Goal: Information Seeking & Learning: Learn about a topic

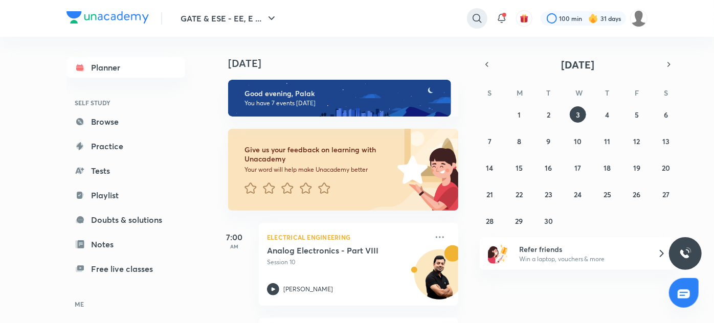
click at [472, 15] on icon at bounding box center [477, 18] width 12 height 12
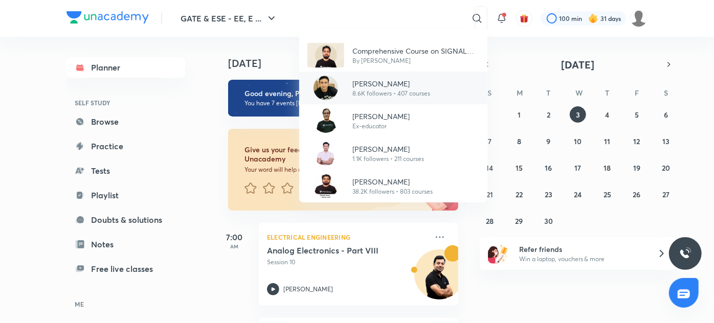
click at [353, 100] on div "Aditya Kanwal 8.6K followers • 407 courses" at bounding box center [393, 88] width 188 height 33
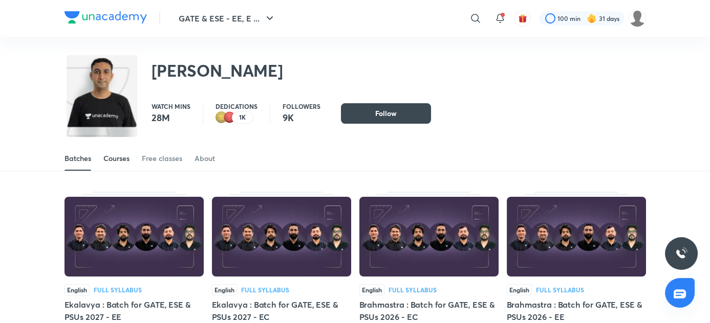
click at [119, 158] on div "Courses" at bounding box center [116, 159] width 26 height 10
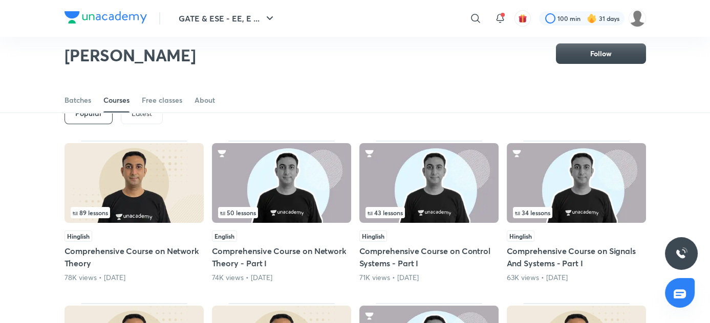
scroll to position [49, 0]
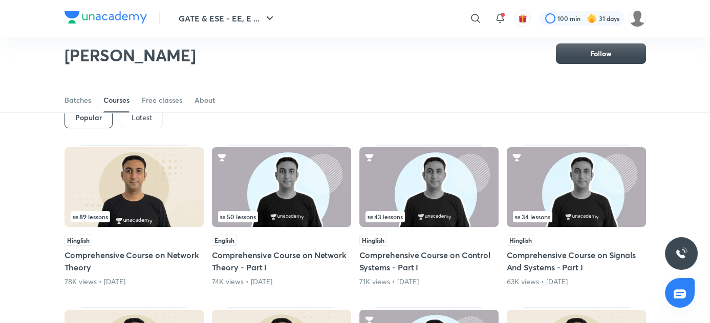
click at [127, 120] on div "Latest" at bounding box center [142, 118] width 42 height 20
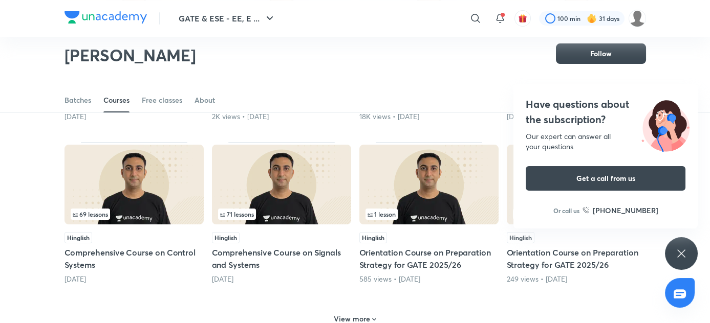
scroll to position [378, 0]
click at [294, 194] on img at bounding box center [281, 184] width 139 height 80
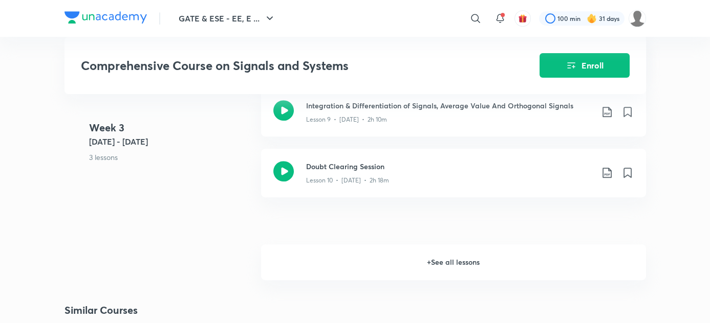
scroll to position [1036, 0]
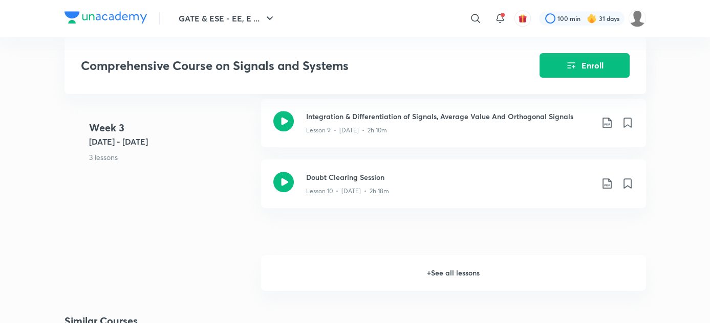
click at [478, 272] on h6 "+ See all lessons" at bounding box center [453, 273] width 385 height 36
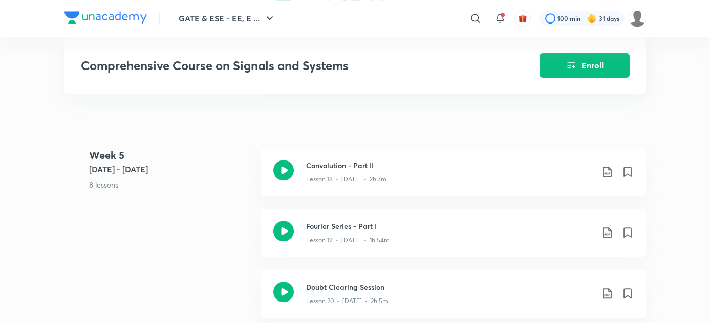
scroll to position [1655, 0]
click at [605, 237] on icon at bounding box center [607, 234] width 12 height 12
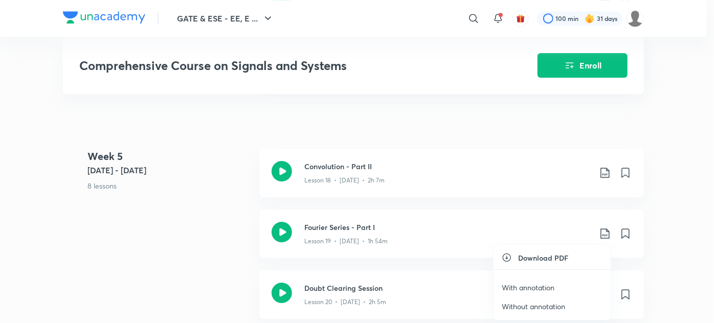
click at [525, 291] on p "With annotation" at bounding box center [528, 287] width 53 height 11
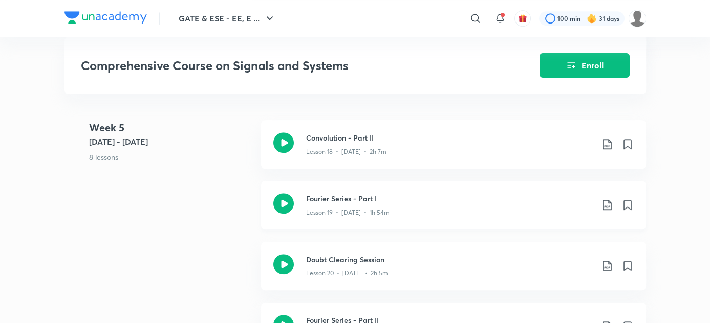
scroll to position [1684, 0]
click at [608, 265] on icon at bounding box center [607, 265] width 12 height 12
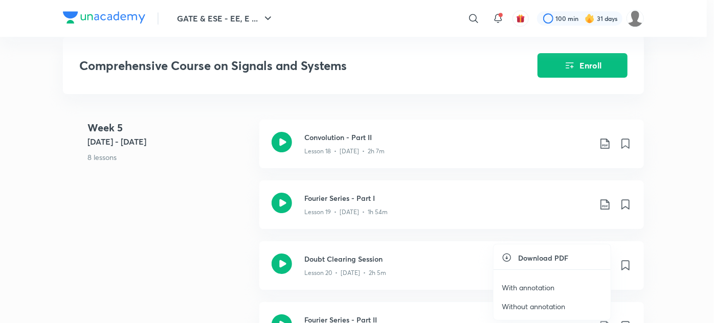
click at [517, 286] on p "With annotation" at bounding box center [528, 287] width 53 height 11
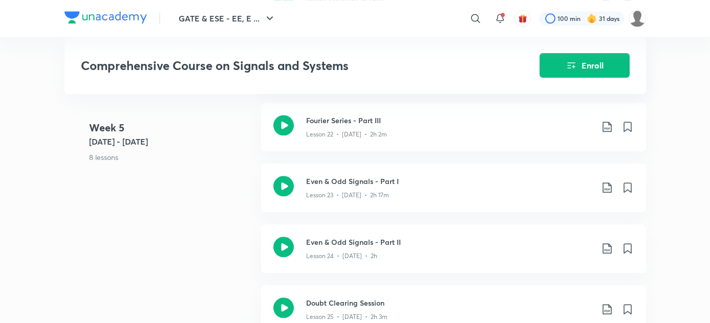
scroll to position [1947, 0]
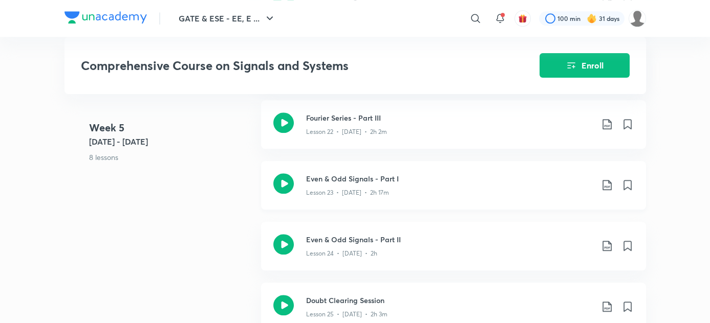
click at [604, 184] on icon at bounding box center [607, 185] width 12 height 12
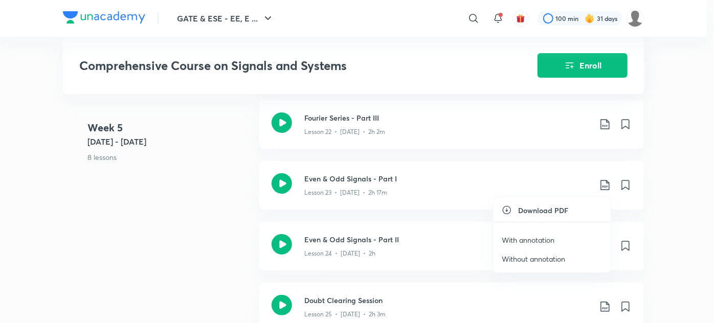
click at [537, 242] on p "With annotation" at bounding box center [528, 240] width 53 height 11
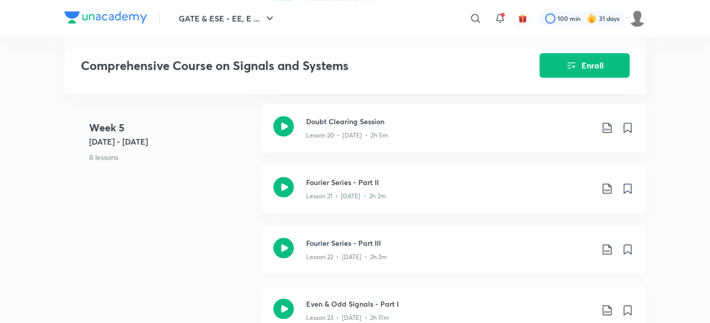
scroll to position [1822, 0]
click at [606, 247] on icon at bounding box center [607, 249] width 12 height 12
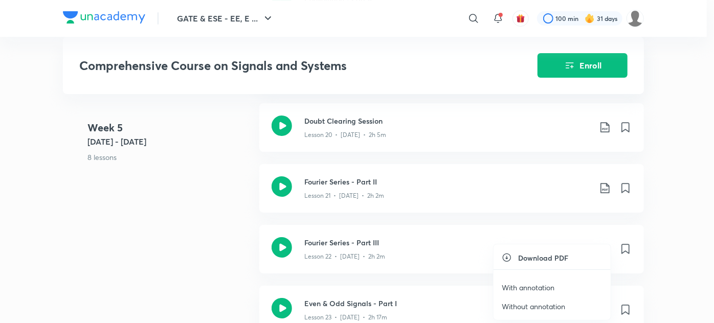
click at [518, 290] on p "With annotation" at bounding box center [528, 287] width 53 height 11
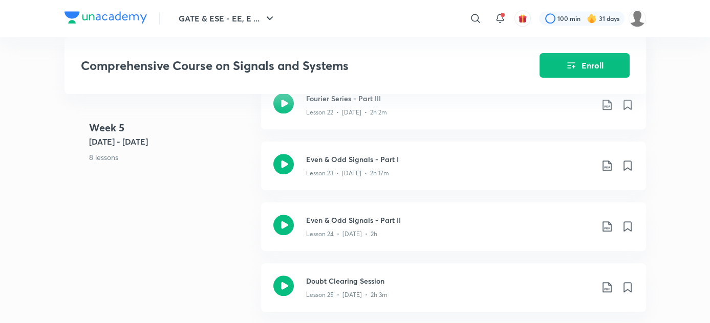
scroll to position [1966, 0]
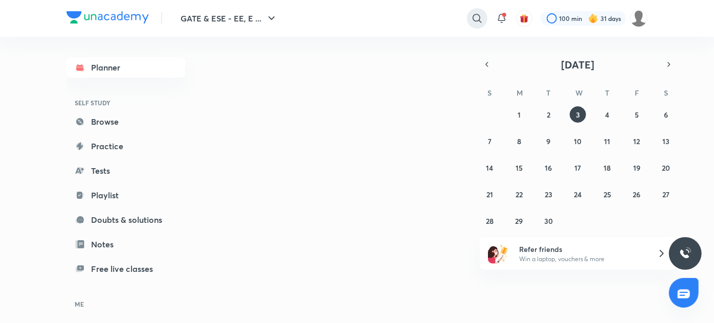
click at [481, 19] on icon at bounding box center [477, 18] width 12 height 12
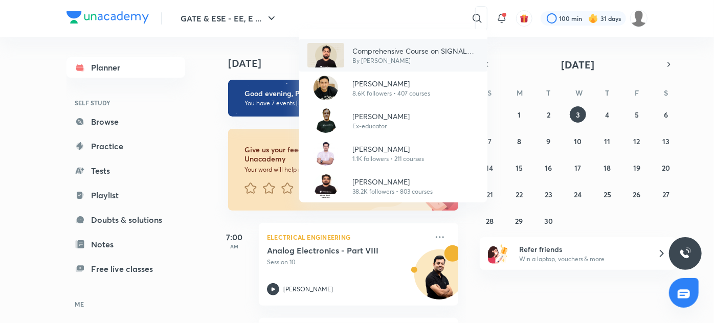
click at [349, 49] on div "Comprehensive Course on SIGNAL SYSTEM ECE/EE/IN By [PERSON_NAME]" at bounding box center [411, 56] width 135 height 20
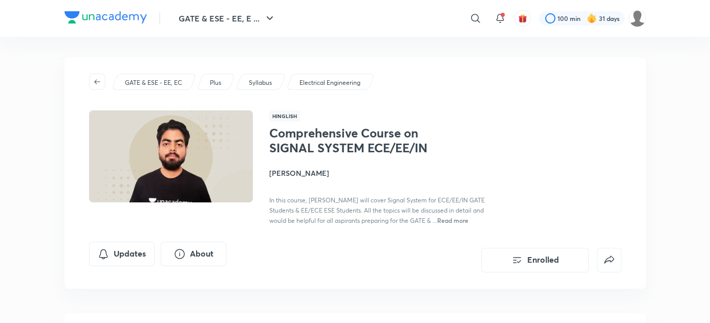
click at [437, 224] on span "Read more" at bounding box center [452, 220] width 31 height 8
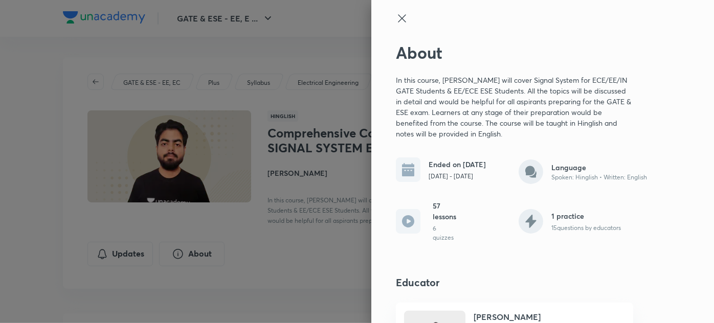
click at [294, 185] on div at bounding box center [357, 161] width 714 height 323
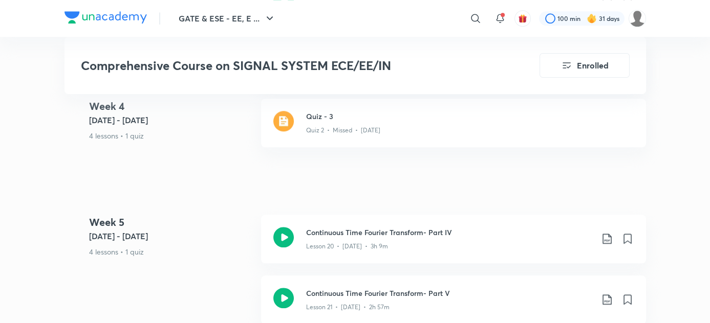
scroll to position [2014, 0]
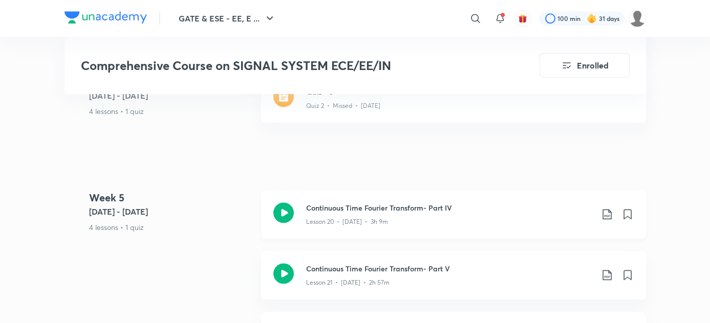
click at [608, 216] on icon at bounding box center [606, 214] width 9 height 10
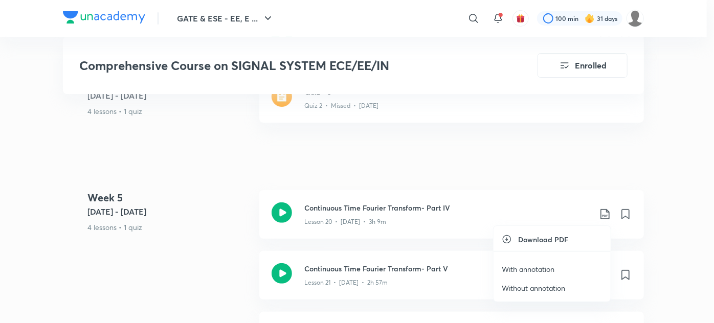
click at [516, 271] on p "With annotation" at bounding box center [528, 269] width 53 height 11
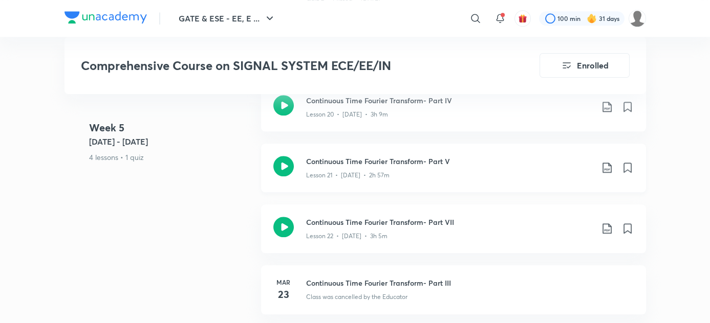
scroll to position [2119, 0]
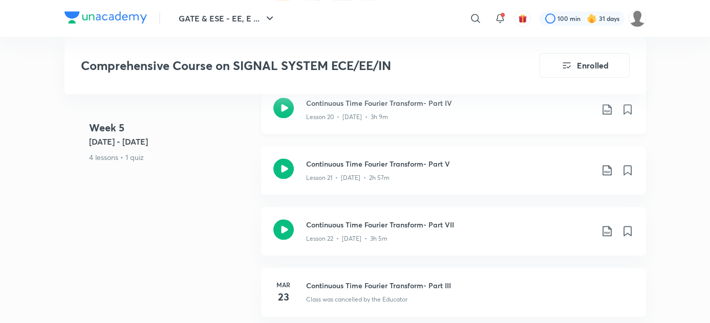
click at [609, 111] on icon at bounding box center [607, 109] width 12 height 12
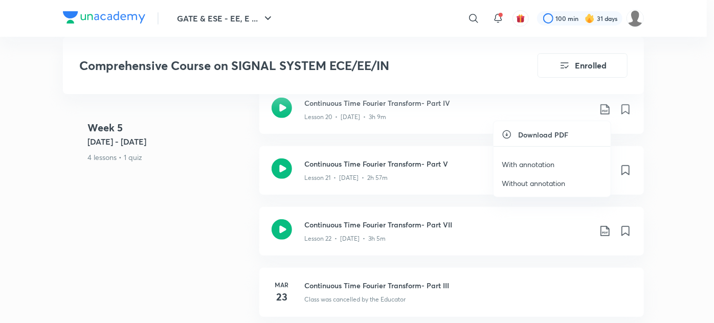
click at [550, 160] on p "With annotation" at bounding box center [528, 164] width 53 height 11
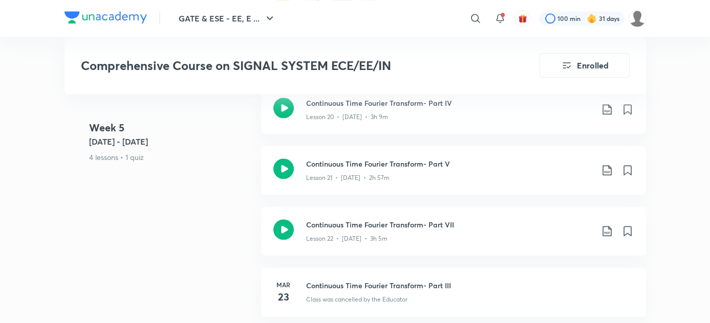
click at [91, 240] on div "Week 5 Mar 17 - 23 4 lessons • 1 quiz Continuous Time Fourier Transform- Part I…" at bounding box center [354, 238] width 581 height 306
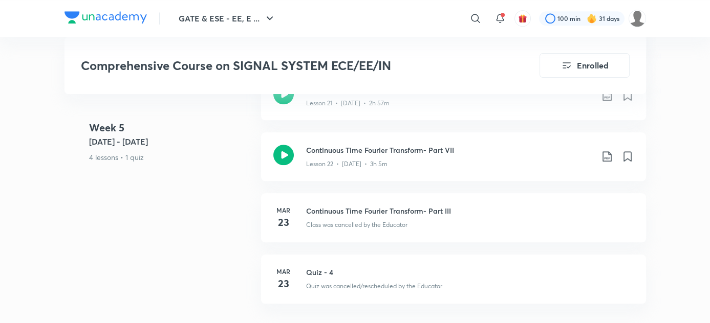
scroll to position [2156, 0]
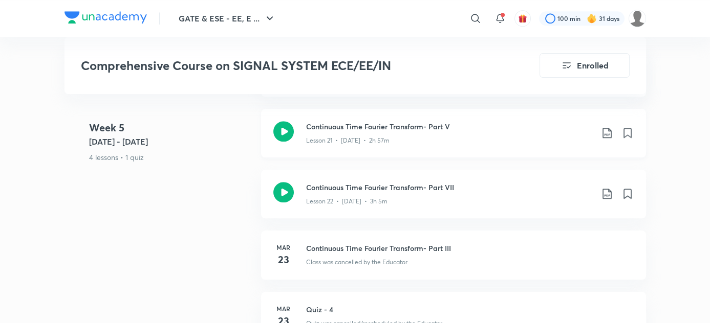
click at [603, 136] on icon at bounding box center [607, 133] width 12 height 12
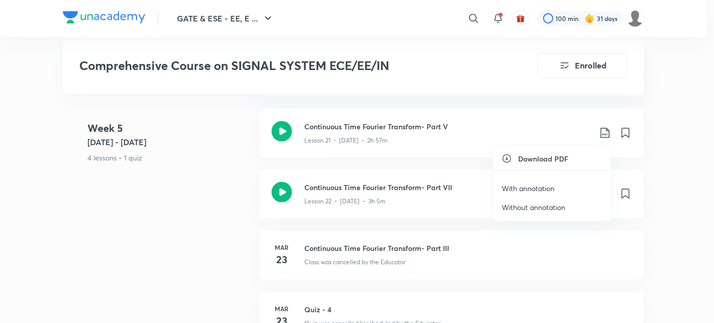
click at [541, 185] on p "With annotation" at bounding box center [528, 188] width 53 height 11
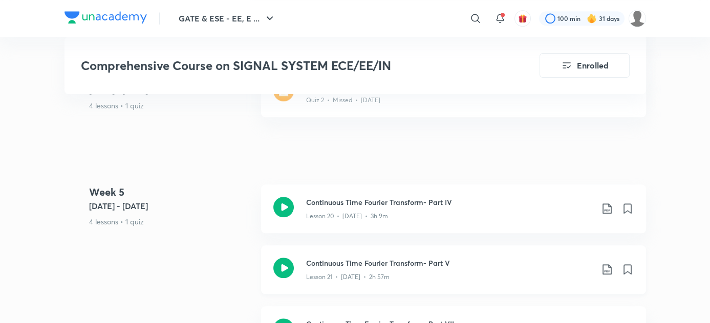
scroll to position [2022, 0]
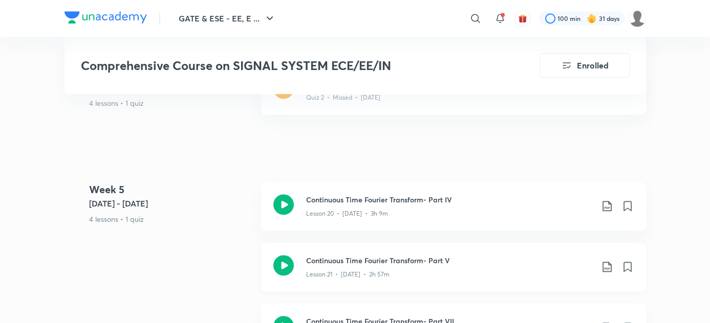
click at [478, 270] on div "Lesson 21 • Mar 18 • 2h 57m" at bounding box center [449, 272] width 287 height 13
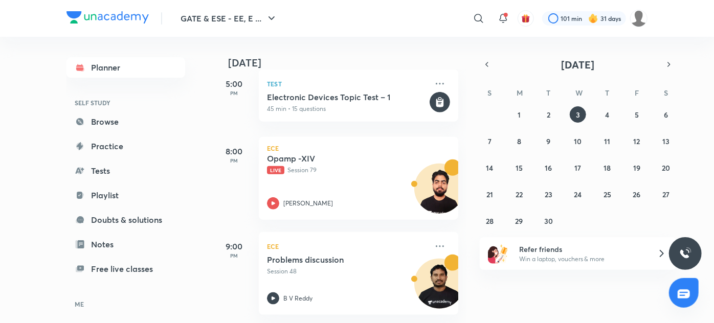
scroll to position [512, 0]
click at [374, 198] on div "[PERSON_NAME]" at bounding box center [347, 204] width 161 height 12
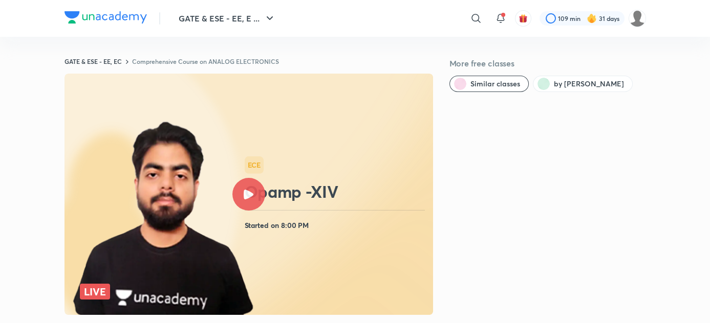
click at [312, 265] on icon at bounding box center [280, 222] width 791 height 504
click at [256, 151] on img at bounding box center [163, 219] width 185 height 201
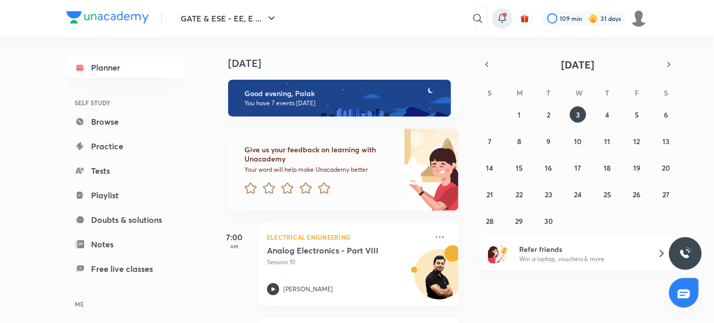
scroll to position [0, 5]
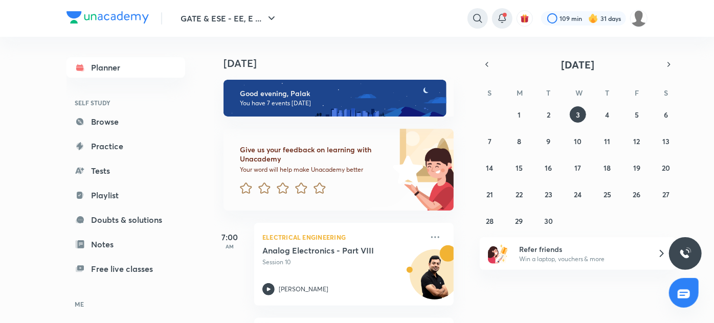
click at [475, 25] on div at bounding box center [478, 18] width 20 height 20
click at [446, 17] on input "text" at bounding box center [408, 19] width 161 height 28
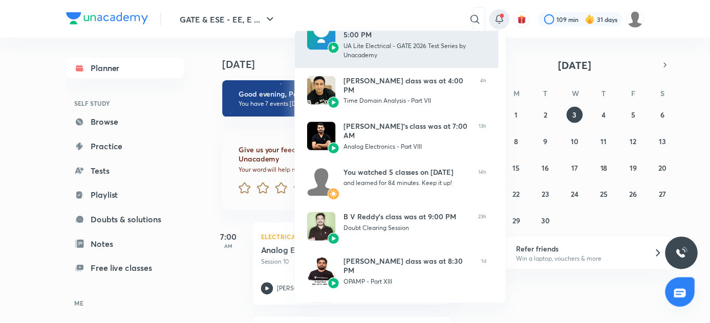
scroll to position [119, 0]
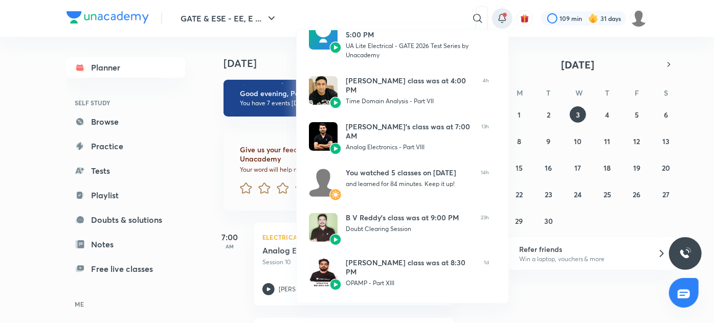
click at [481, 20] on div at bounding box center [357, 161] width 714 height 323
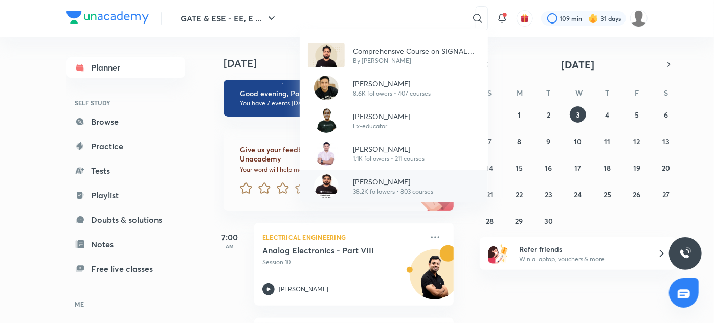
click at [363, 186] on p "[PERSON_NAME]" at bounding box center [393, 182] width 80 height 11
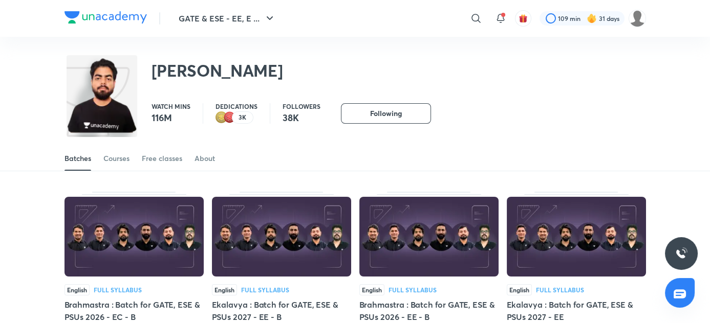
click at [102, 160] on div "Batches Courses Free classes About" at bounding box center [354, 158] width 581 height 25
click at [126, 163] on div "Courses" at bounding box center [116, 159] width 26 height 10
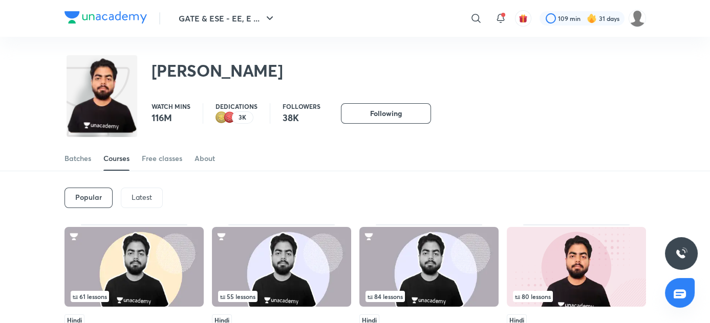
click at [132, 197] on p "Latest" at bounding box center [142, 197] width 20 height 8
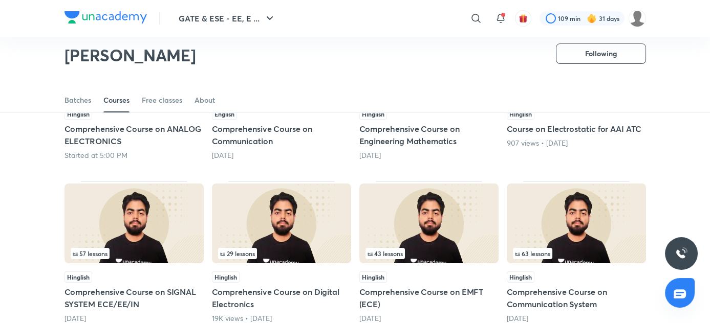
scroll to position [175, 0]
click at [175, 268] on div "57 lessons Hinglish Comprehensive Course on SIGNAL SYSTEM ECE/EE/IN 4 months ago" at bounding box center [133, 253] width 139 height 142
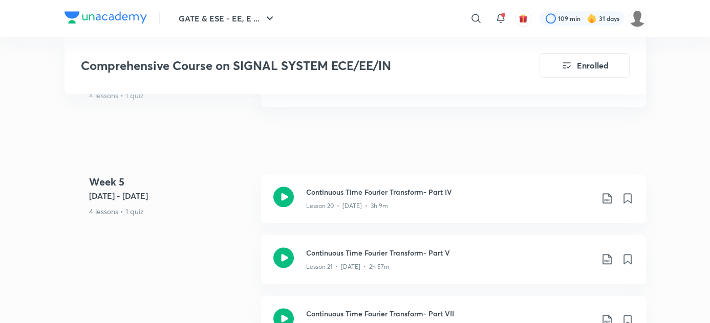
scroll to position [2037, 0]
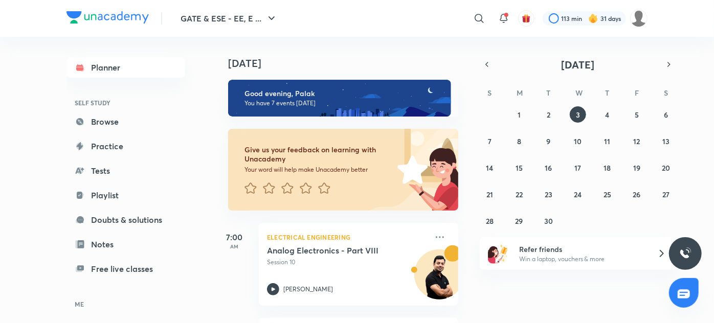
click at [409, 200] on img at bounding box center [411, 170] width 96 height 82
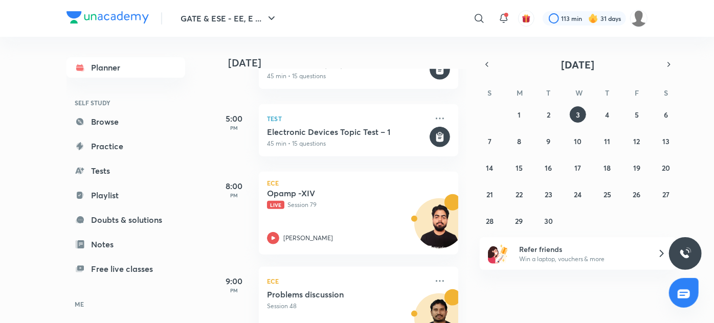
scroll to position [513, 0]
